Goal: Transaction & Acquisition: Book appointment/travel/reservation

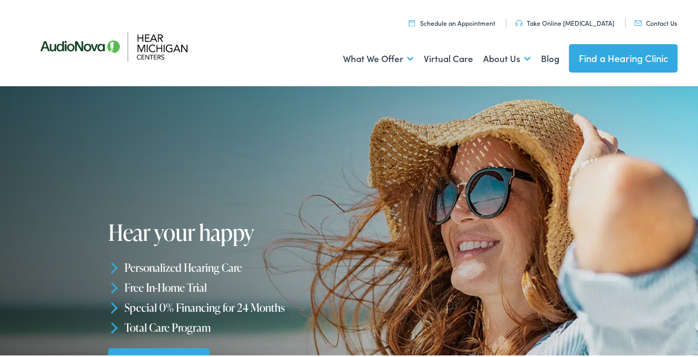
click at [652, 20] on link "Contact Us" at bounding box center [655, 20] width 43 height 9
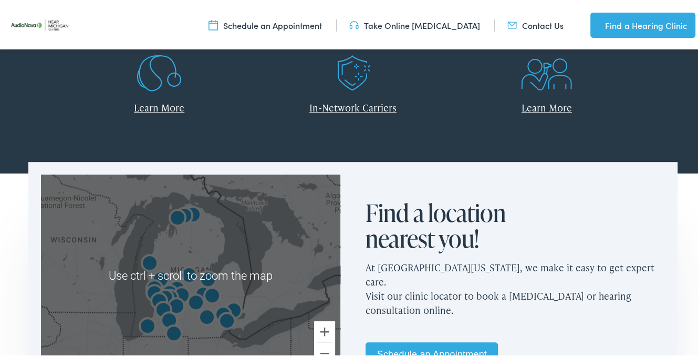
scroll to position [735, 0]
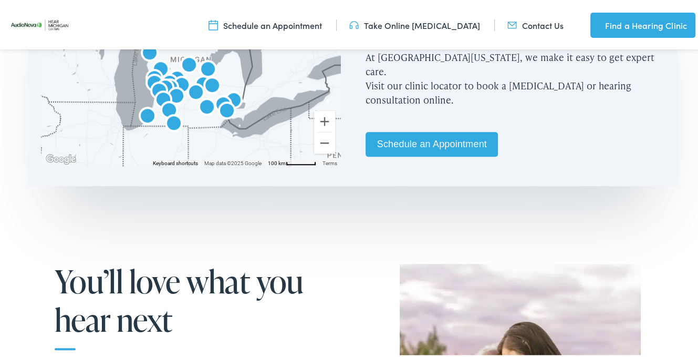
click at [407, 132] on link "Schedule an Appointment" at bounding box center [431, 142] width 132 height 25
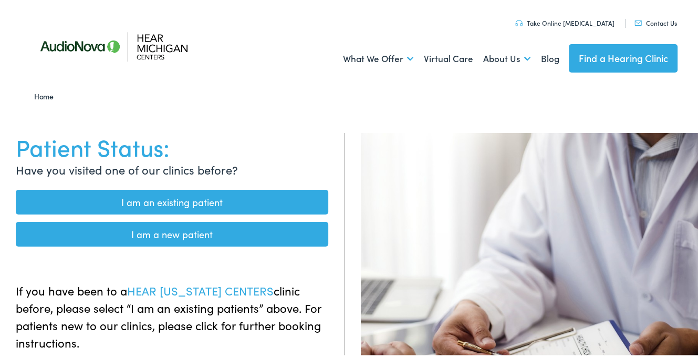
click at [151, 201] on link "I am an existing patient" at bounding box center [172, 199] width 312 height 25
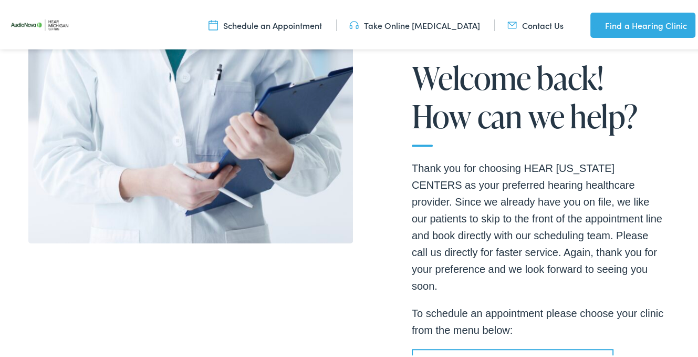
scroll to position [578, 0]
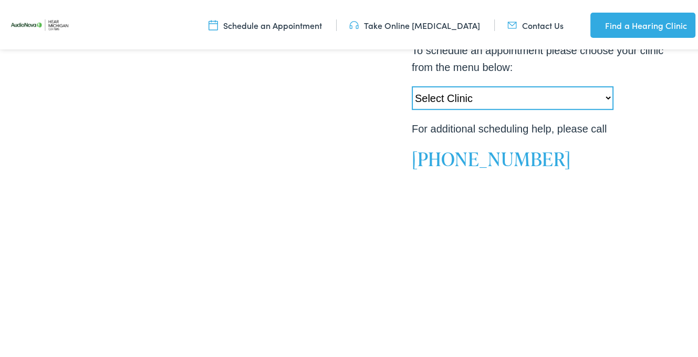
click at [478, 84] on select "Select Clinic Swartz Creek-MI-AudioNova 6203 Miller Rd Muskegon-MI-AudioNova 11…" at bounding box center [513, 96] width 202 height 24
select select "https://hearmichigan.alpacaaudiology.com/locations/portage-mi/"
click at [412, 84] on select "Select Clinic Swartz Creek-MI-AudioNova 6203 Miller Rd Muskegon-MI-AudioNova 11…" at bounding box center [513, 96] width 202 height 24
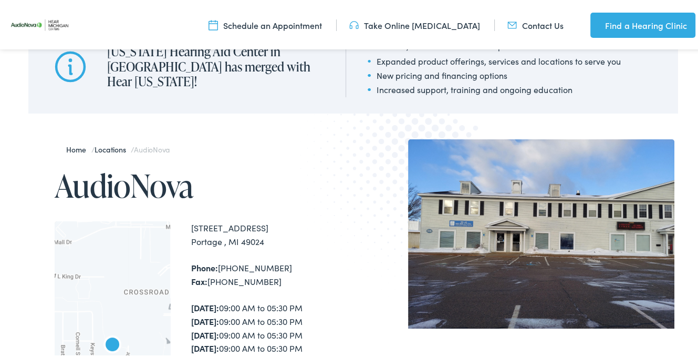
scroll to position [158, 0]
